Goal: Task Accomplishment & Management: Manage account settings

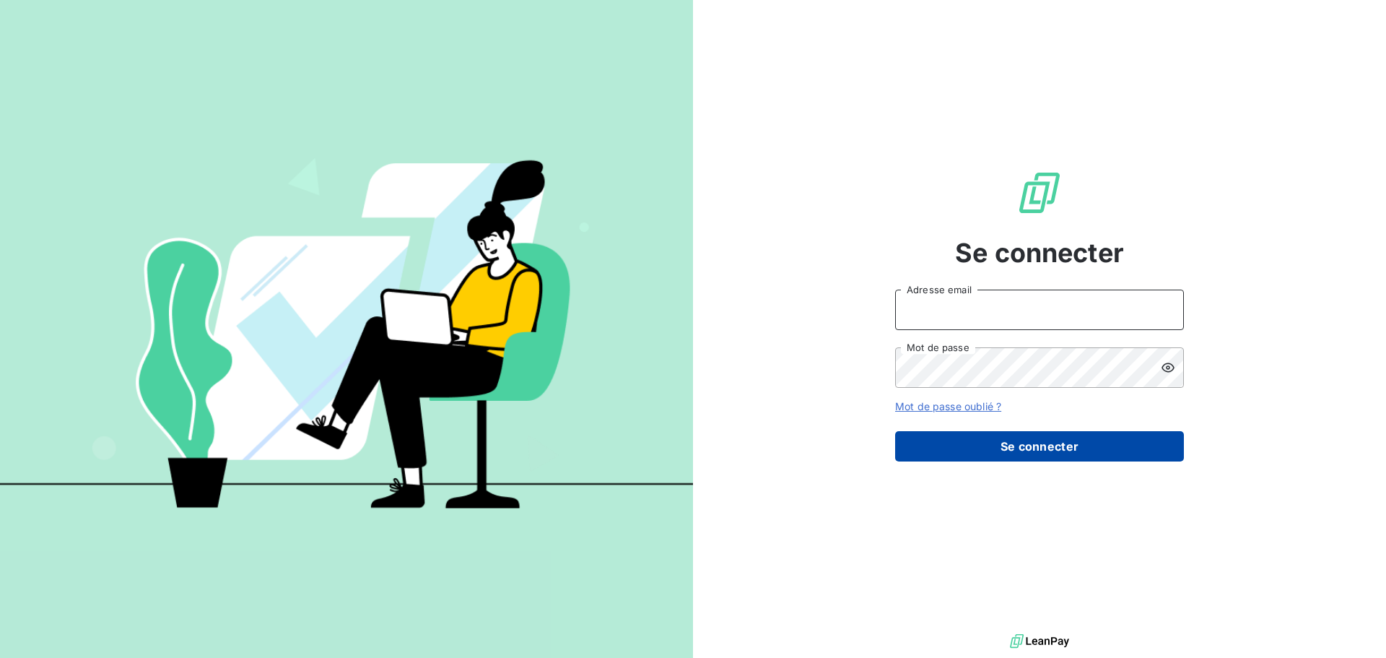
type input "[EMAIL_ADDRESS][DOMAIN_NAME]"
click at [687, 449] on button "Se connecter" at bounding box center [1039, 446] width 289 height 30
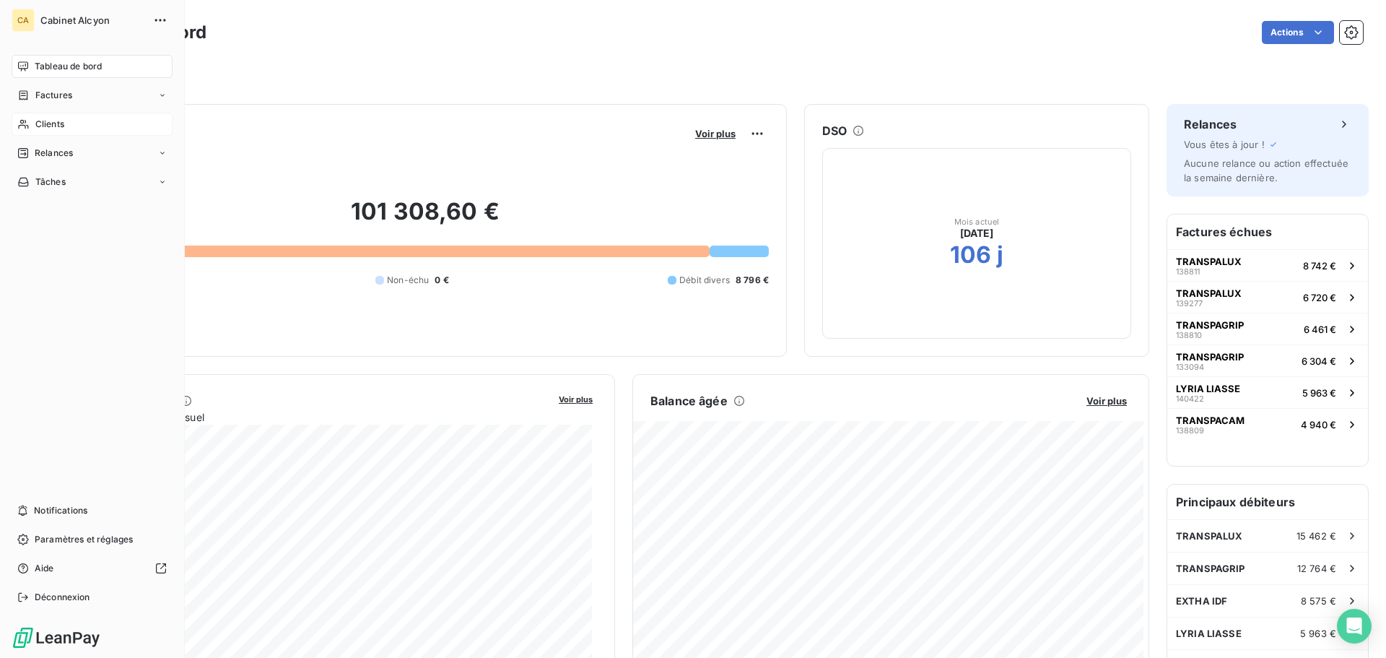
click at [31, 121] on div "Clients" at bounding box center [92, 124] width 161 height 23
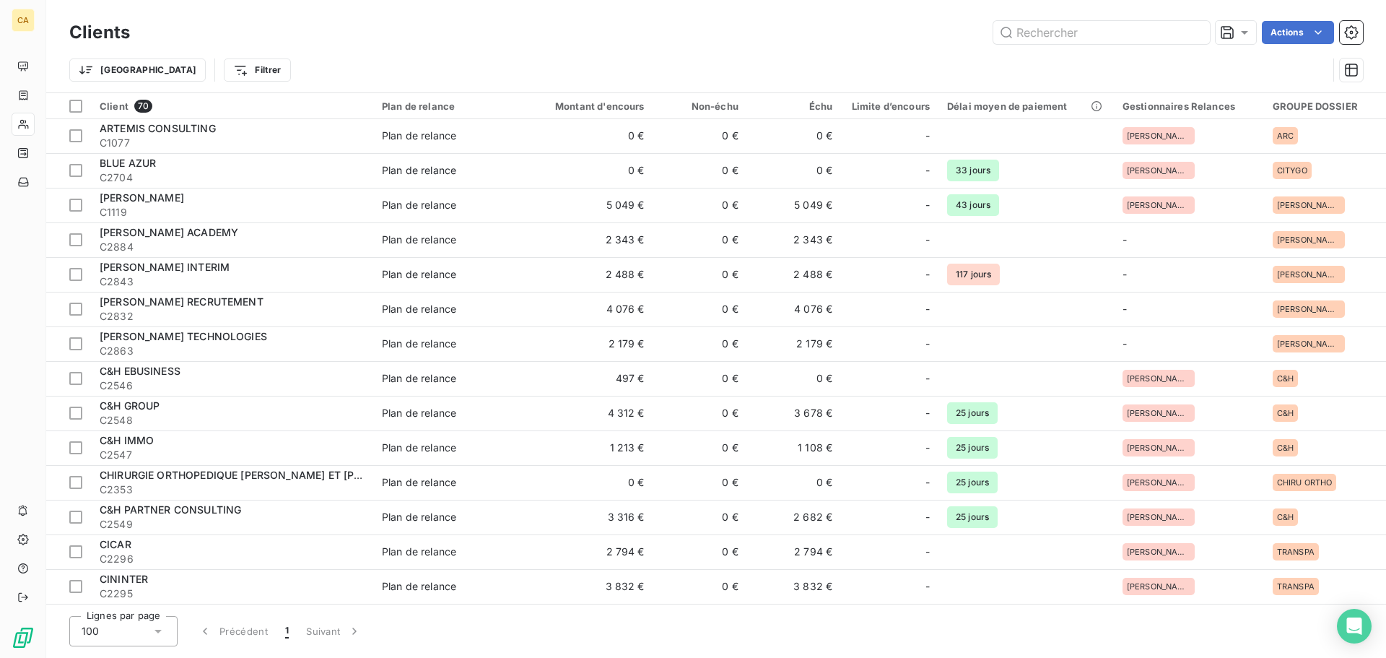
scroll to position [433, 0]
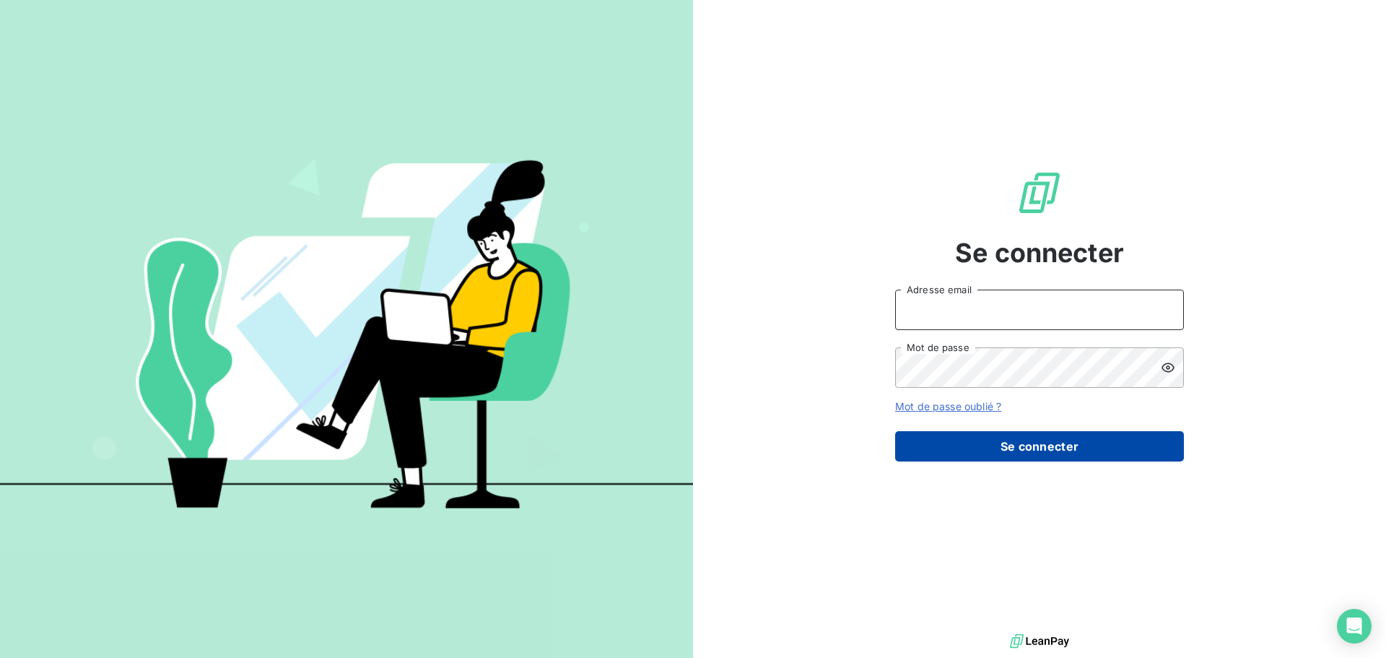
type input "[EMAIL_ADDRESS][DOMAIN_NAME]"
click at [1018, 448] on button "Se connecter" at bounding box center [1039, 446] width 289 height 30
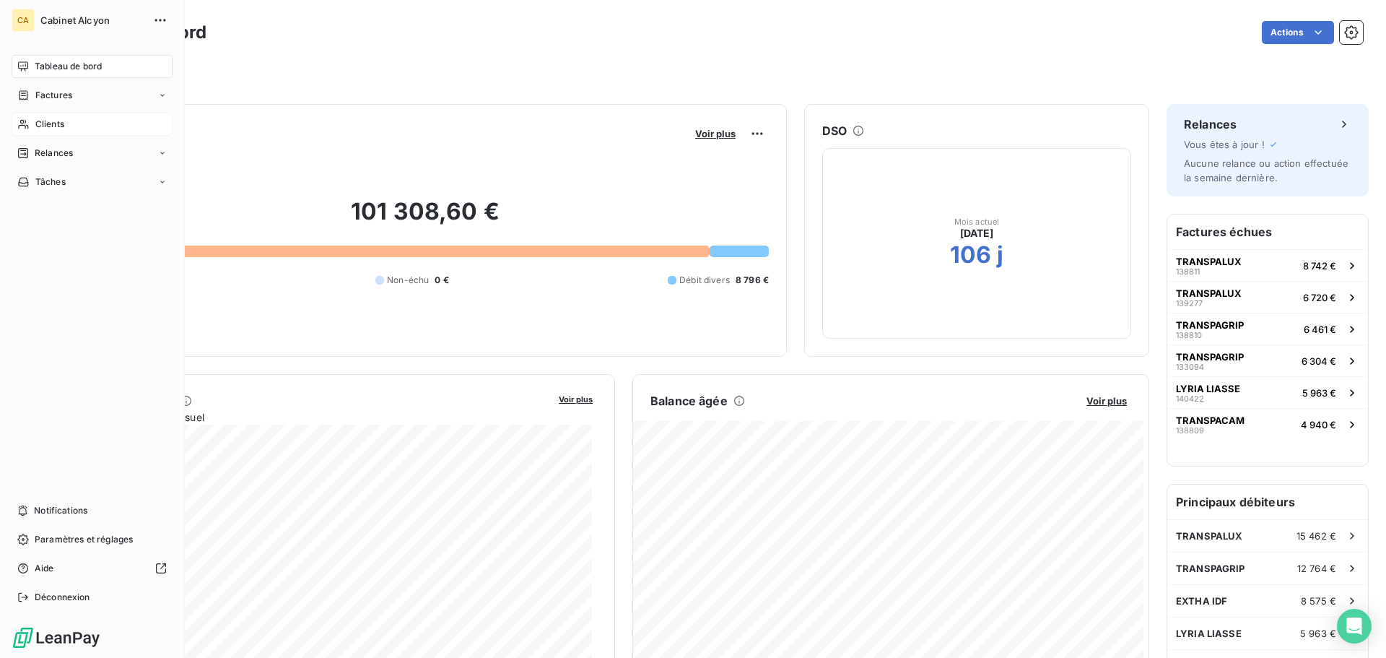
click at [29, 128] on icon at bounding box center [23, 124] width 12 height 12
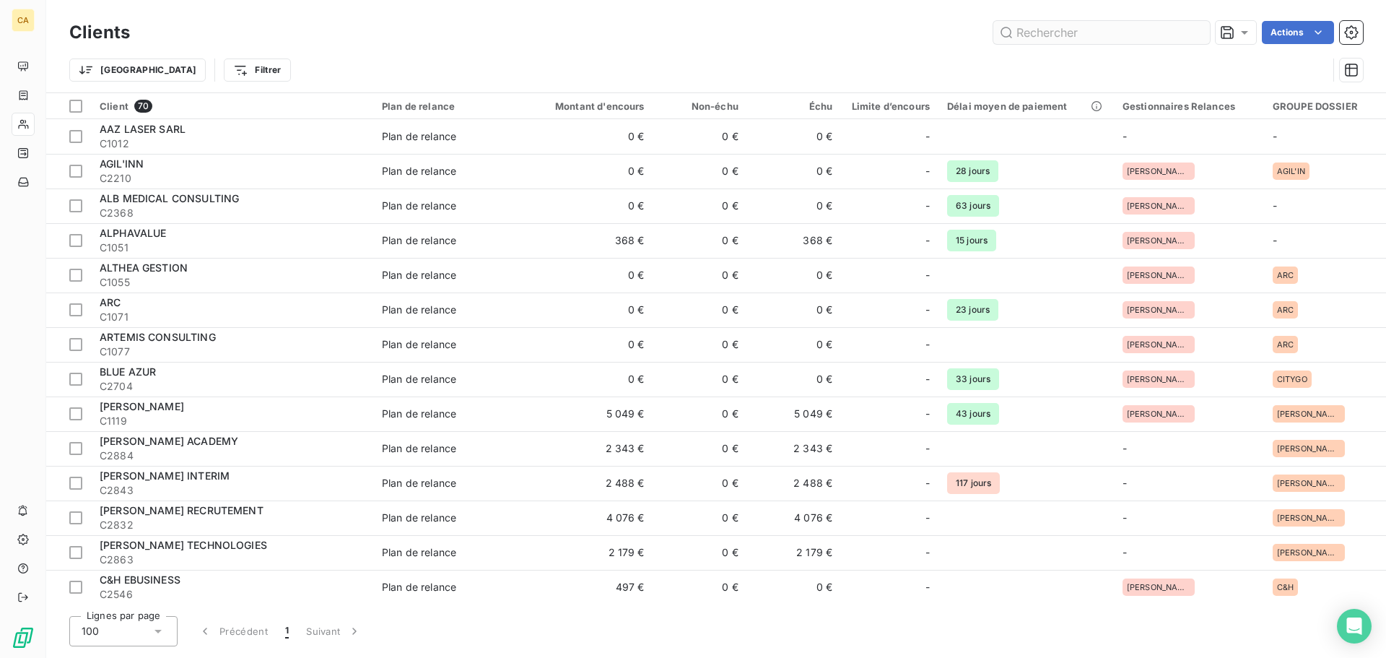
click at [1063, 27] on input "text" at bounding box center [1101, 32] width 217 height 23
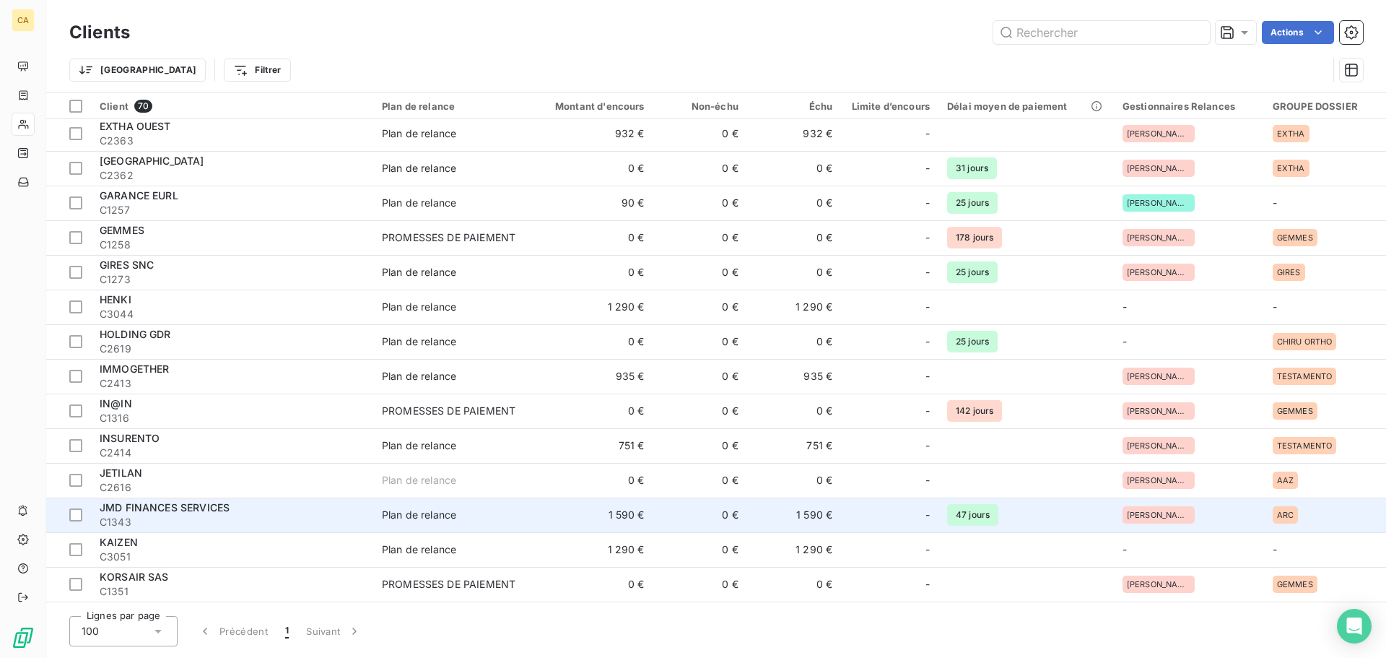
scroll to position [1299, 0]
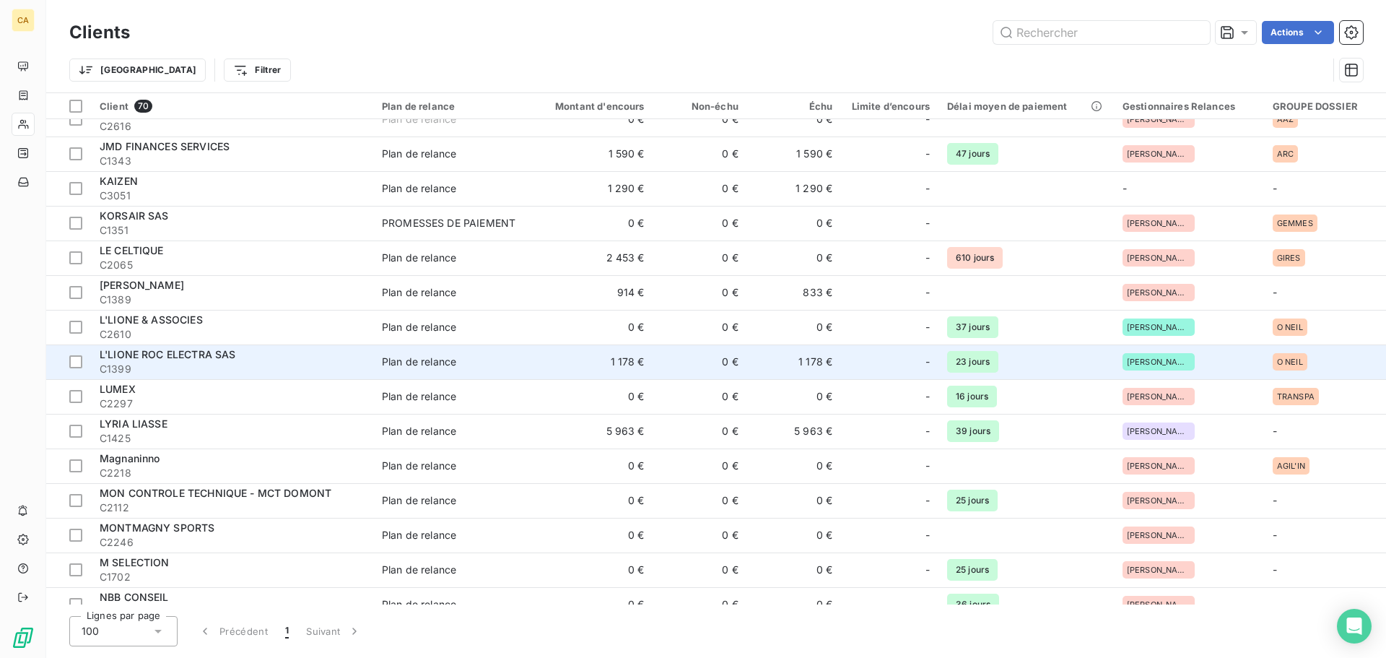
click at [196, 362] on span "C1399" at bounding box center [232, 369] width 265 height 14
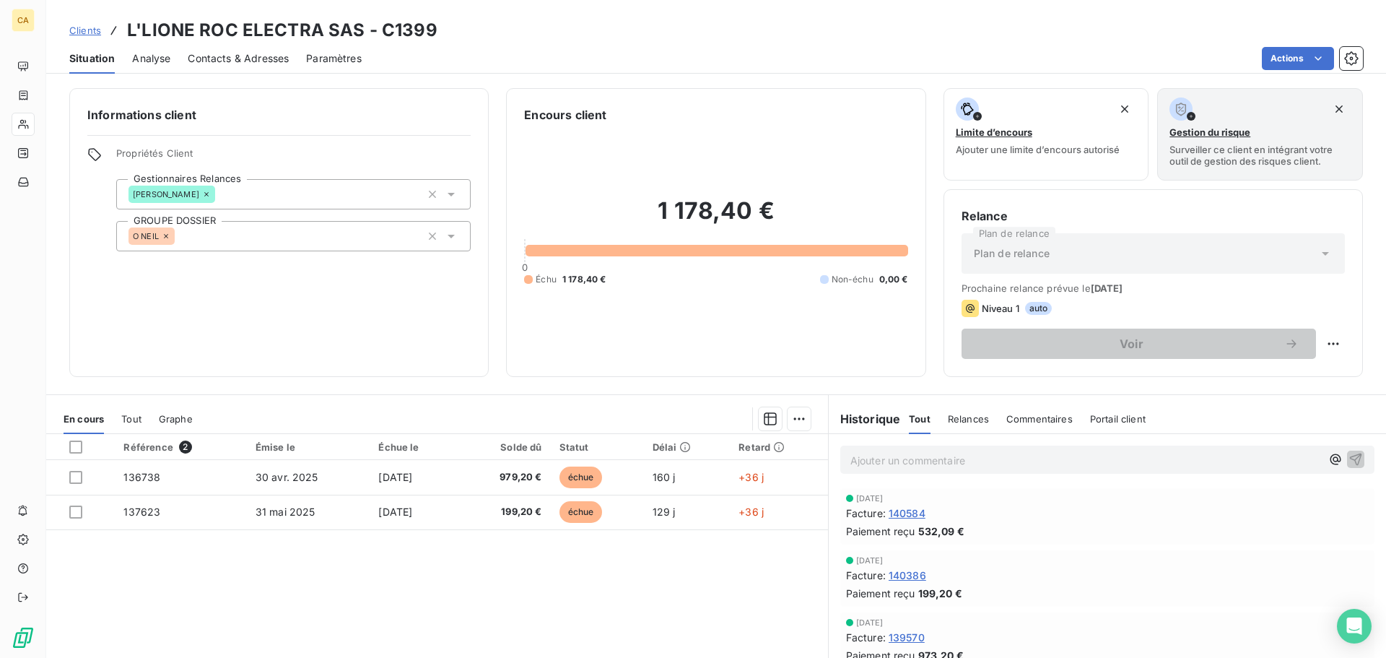
click at [900, 510] on span "140584" at bounding box center [907, 512] width 37 height 15
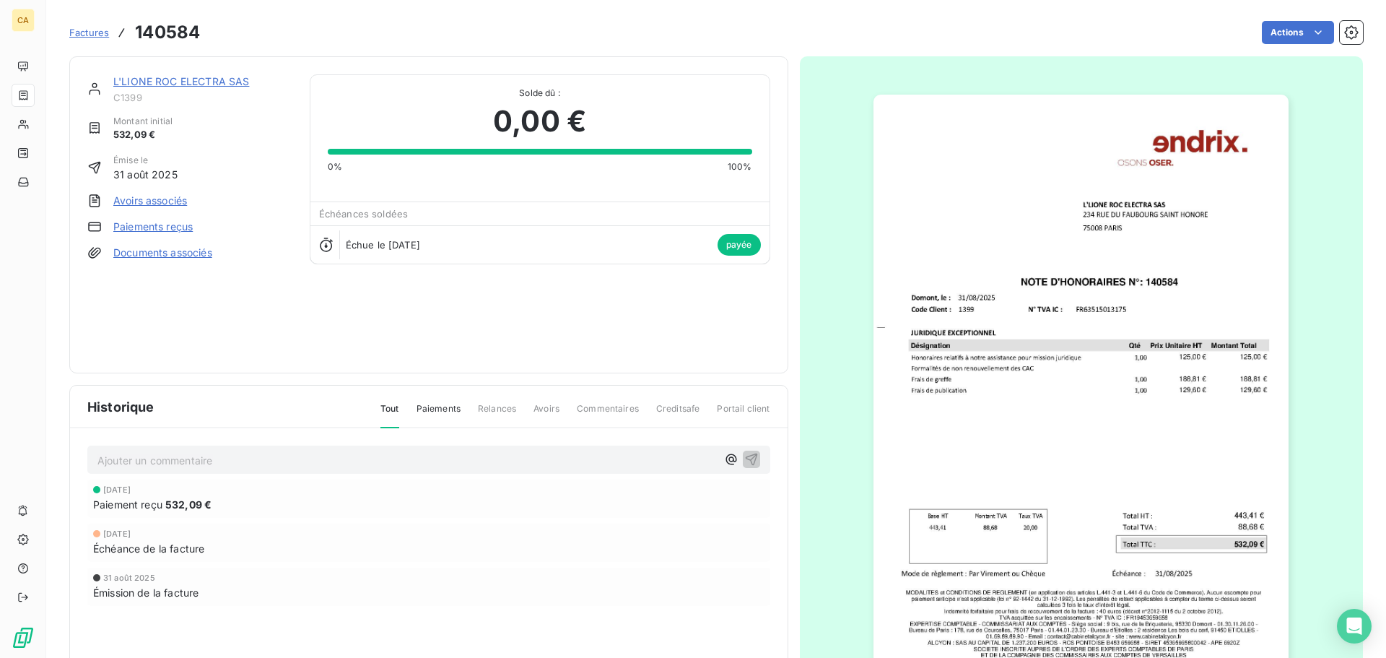
click at [1032, 419] on img "button" at bounding box center [1081, 389] width 415 height 588
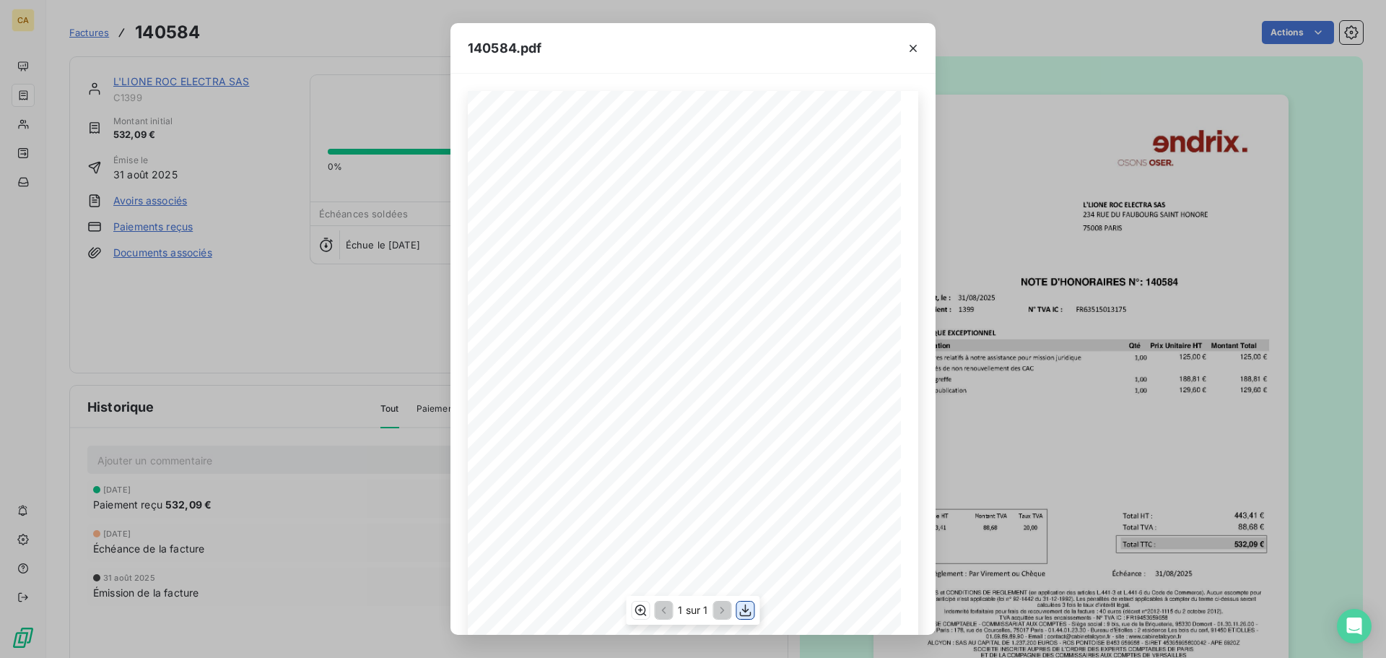
click at [744, 607] on icon "button" at bounding box center [746, 610] width 14 height 14
click at [913, 51] on icon "button" at bounding box center [913, 48] width 14 height 14
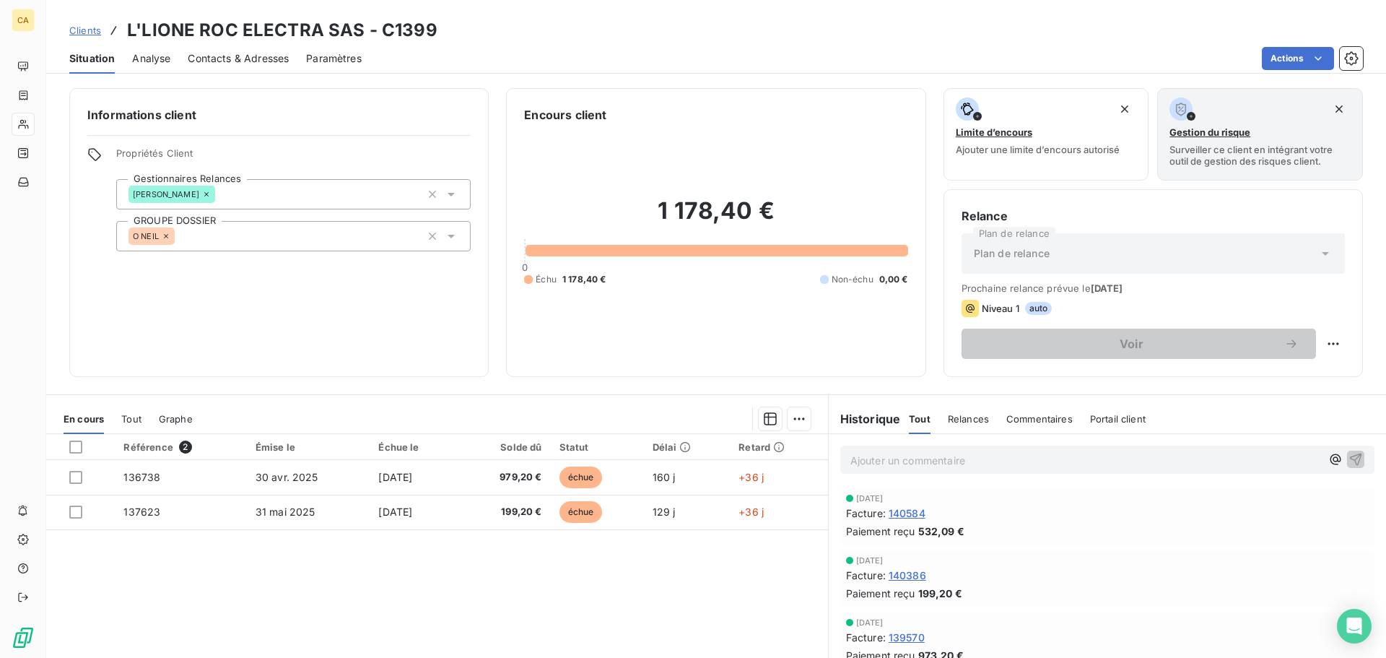
click at [899, 572] on span "140386" at bounding box center [908, 574] width 38 height 15
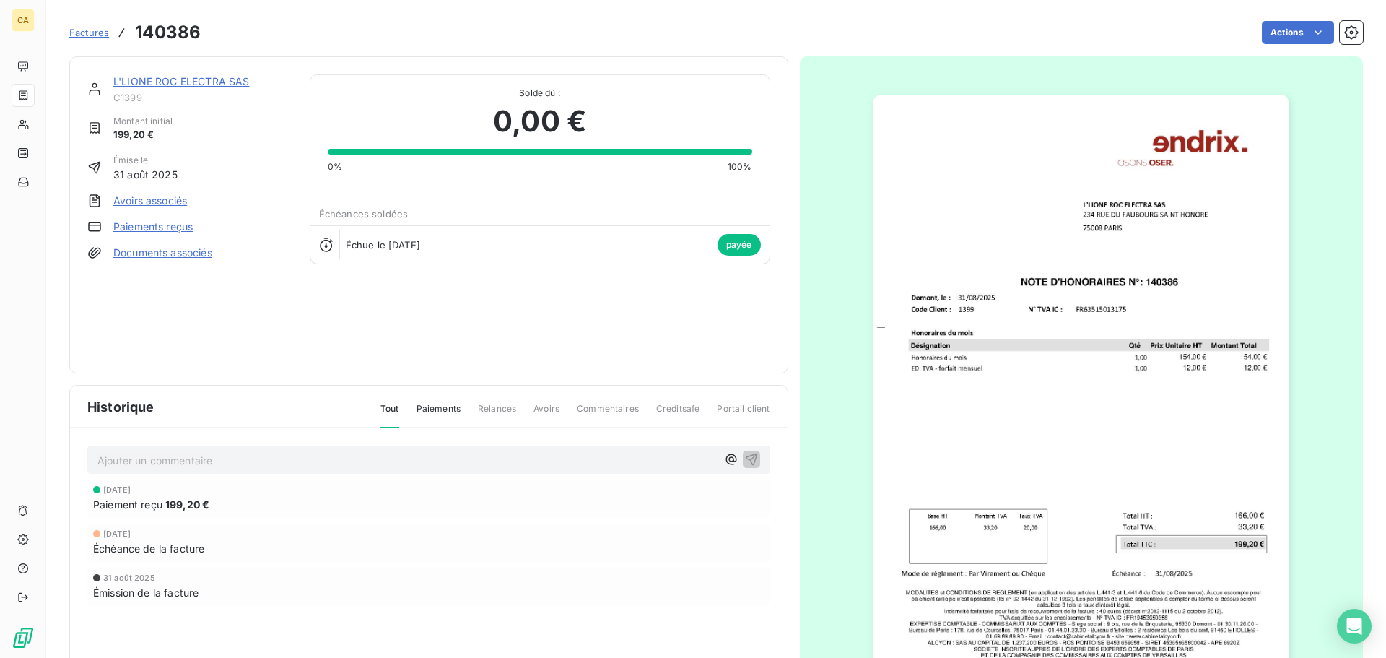
click at [1117, 300] on img "button" at bounding box center [1081, 389] width 415 height 588
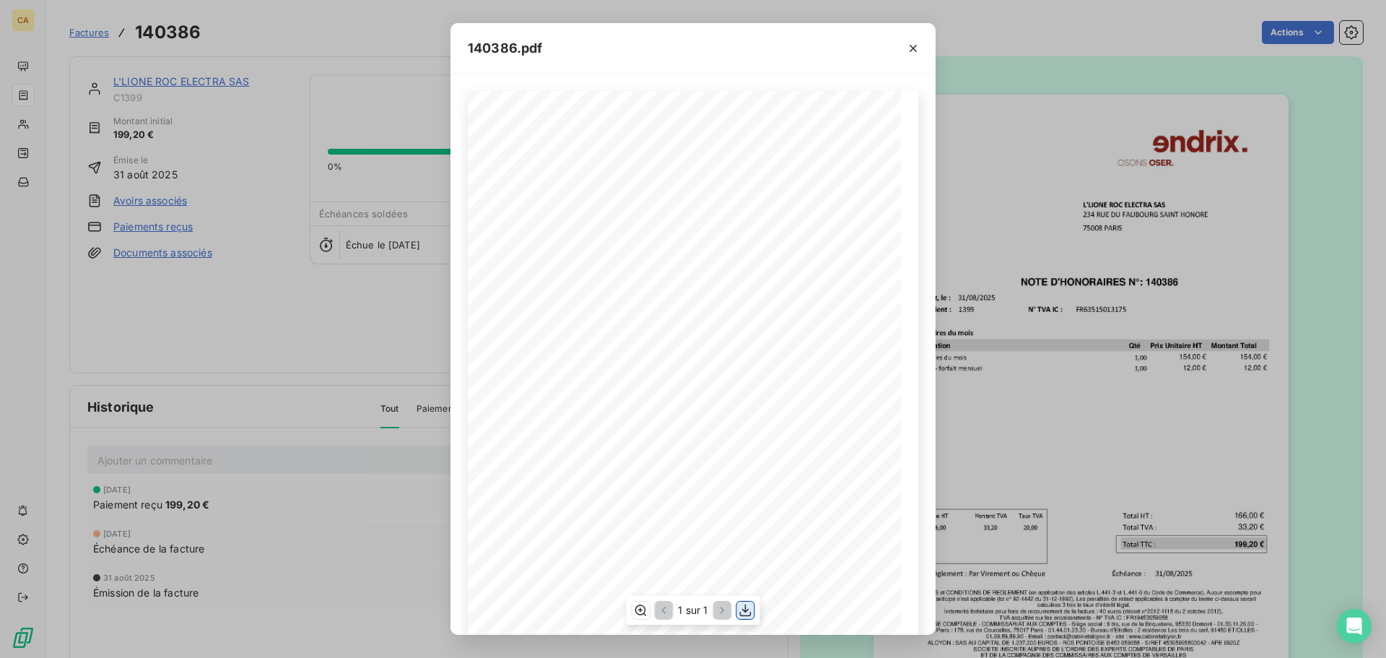
click at [751, 607] on icon "button" at bounding box center [746, 610] width 14 height 14
click at [1328, 199] on div "140386.pdf 31/08/2025 1399 NOTE D'HONORAIRES N°: 140386 Domont, le : Code Clien…" at bounding box center [693, 329] width 1386 height 658
